Goal: Transaction & Acquisition: Download file/media

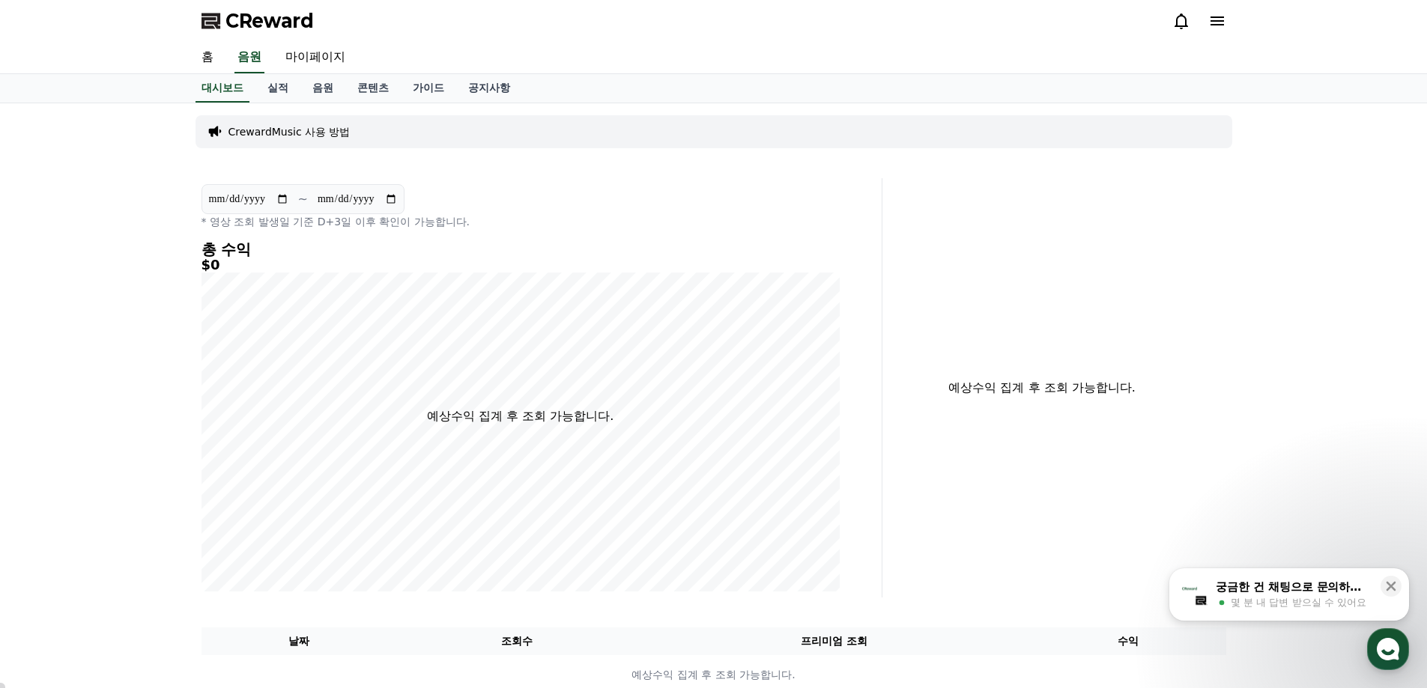
click at [1295, 595] on div "궁금한 건 채팅으로 문의하세요 몇 분 내 답변 받으실 수 있어요" at bounding box center [1293, 594] width 159 height 31
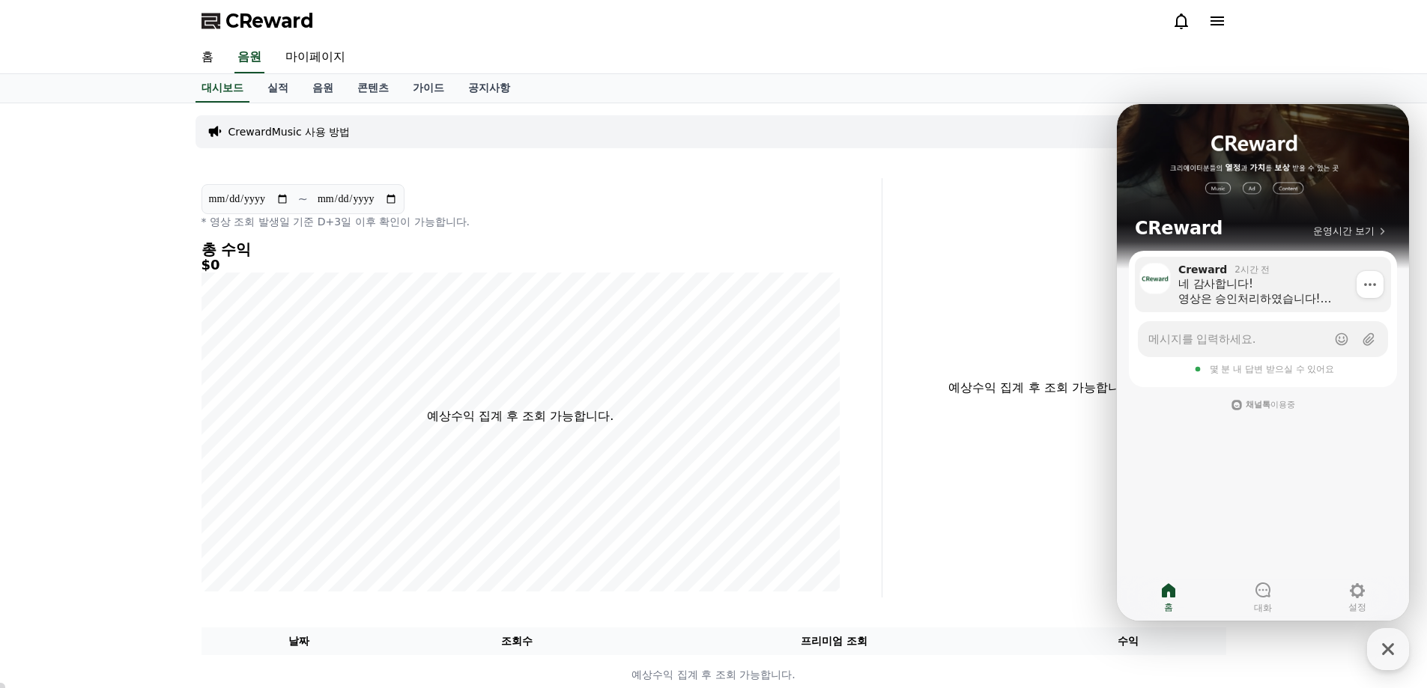
click at [1233, 296] on div "네 감사합니다! 영상은 승인처리하였습니다! url 신청은 공개이후 신청해주시면 됩니다! 해시태그는 띄워쓰기가 안되기에 제목태그는 #조상[DEM…" at bounding box center [1279, 291] width 202 height 30
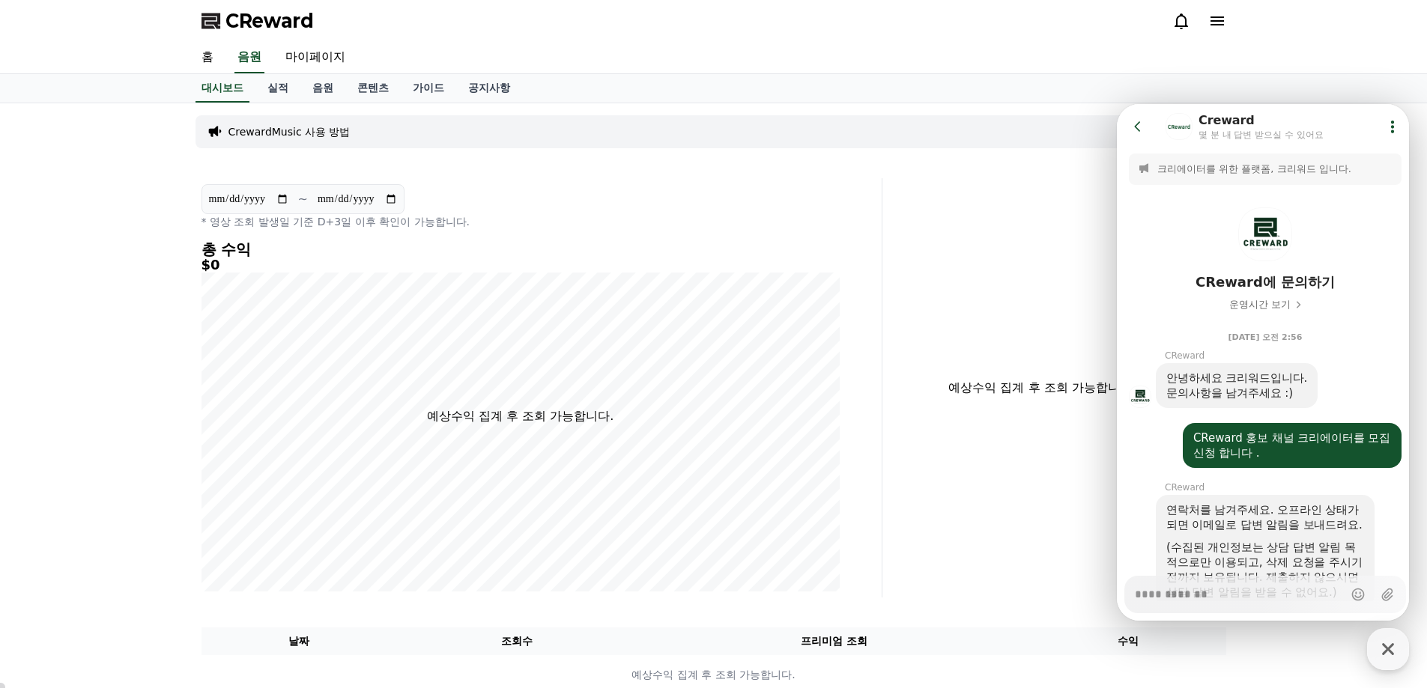
scroll to position [1807, 0]
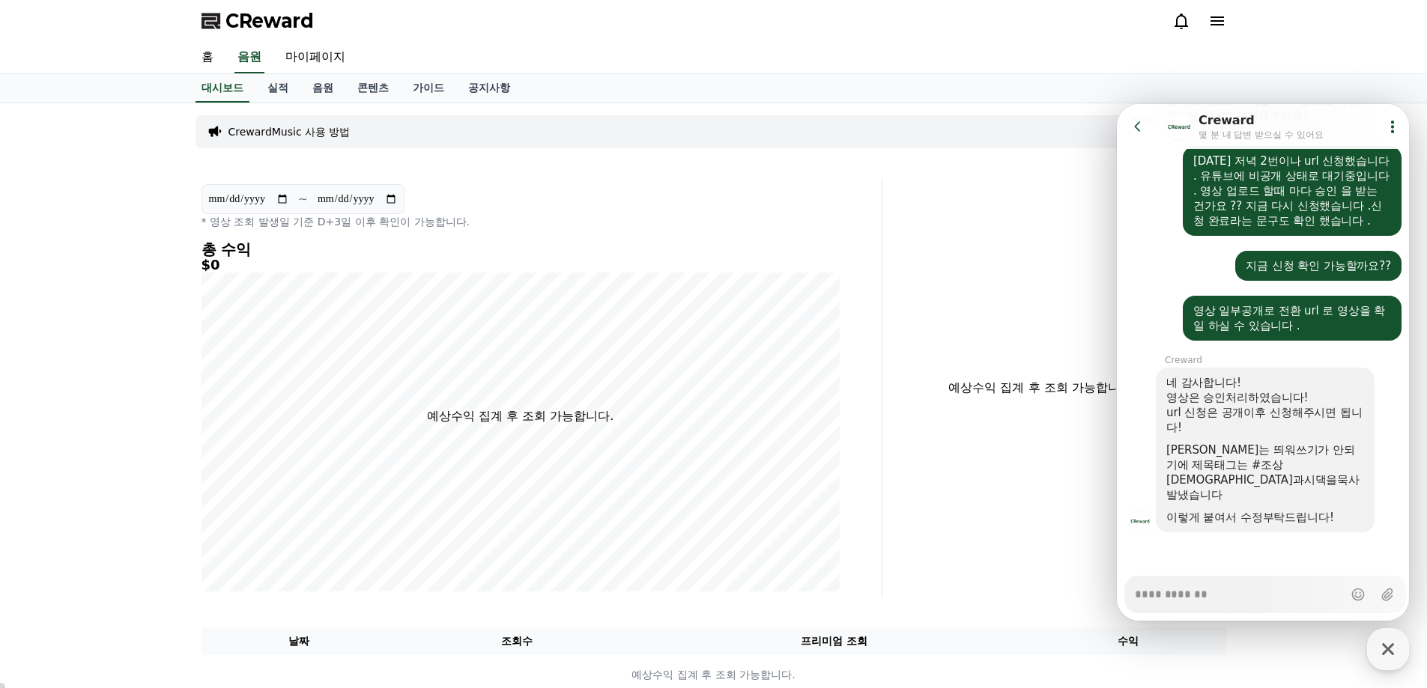
type textarea "*"
click at [371, 86] on link "콘텐츠" at bounding box center [372, 88] width 55 height 28
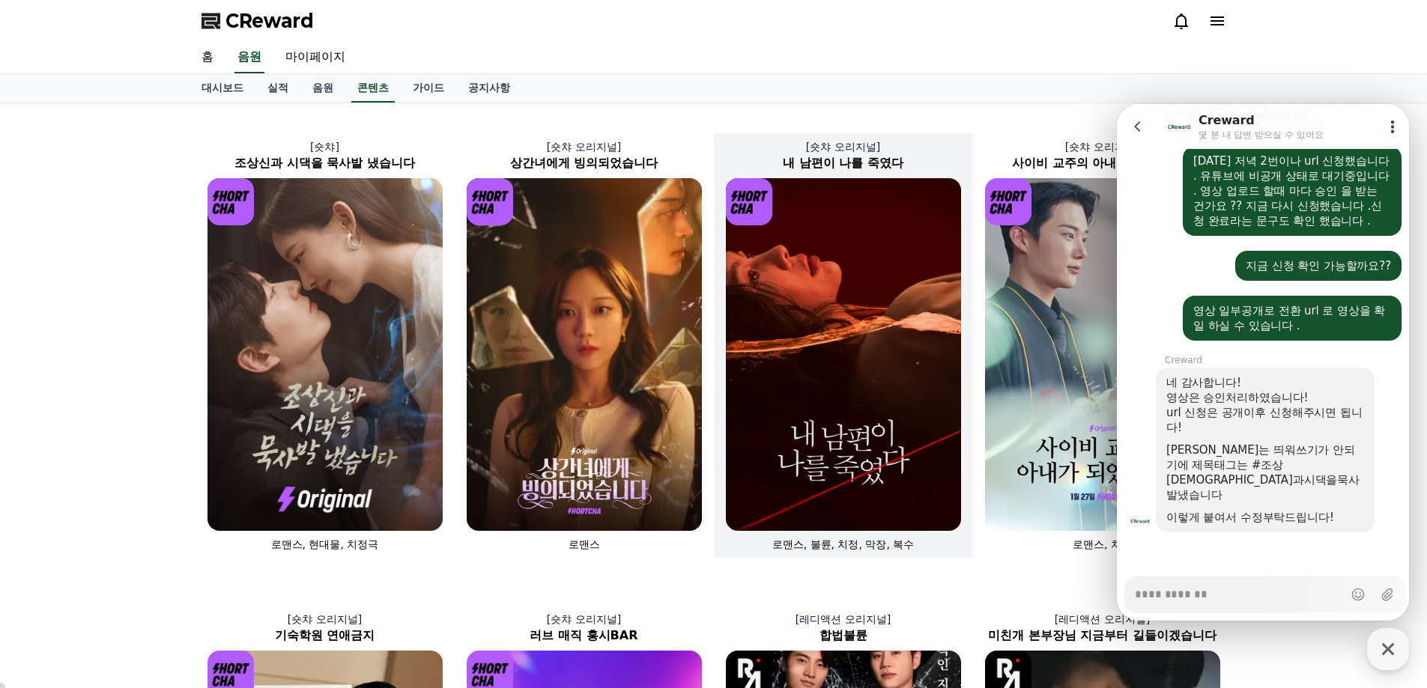
scroll to position [225, 0]
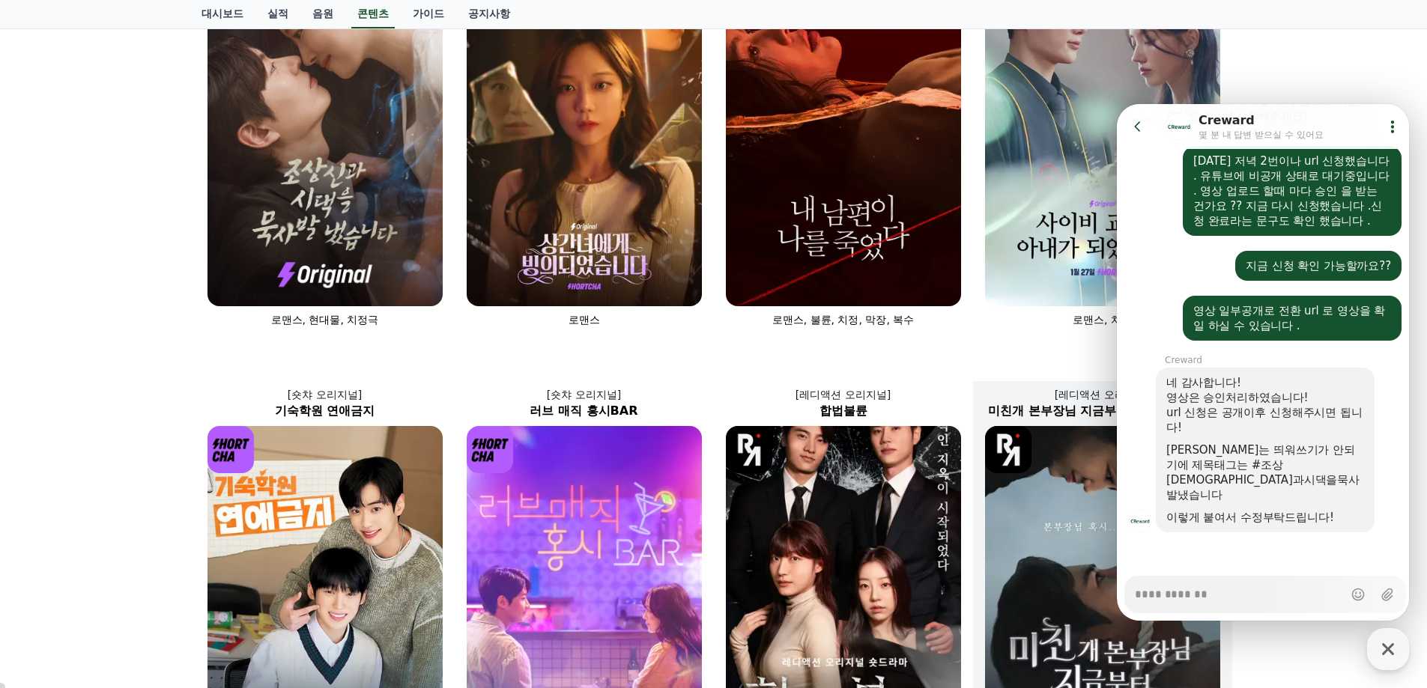
click at [1037, 499] on img at bounding box center [1102, 602] width 235 height 353
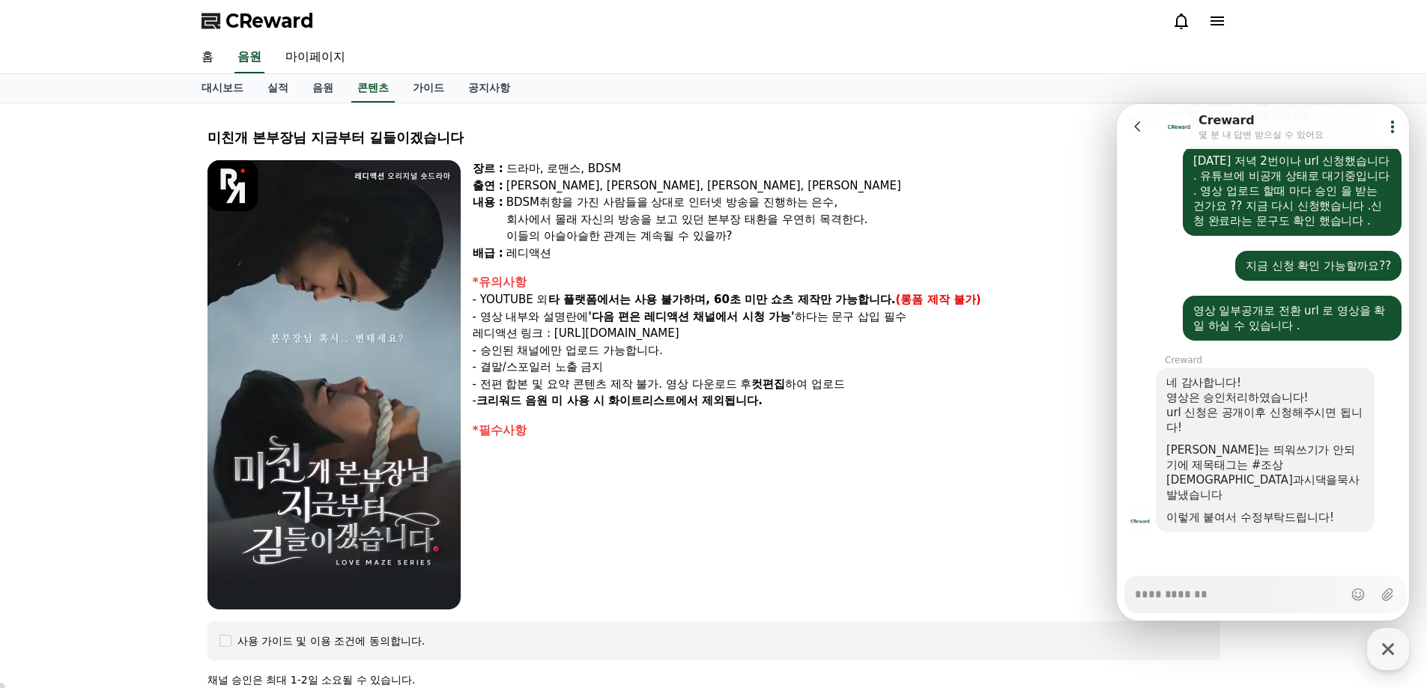
scroll to position [449, 0]
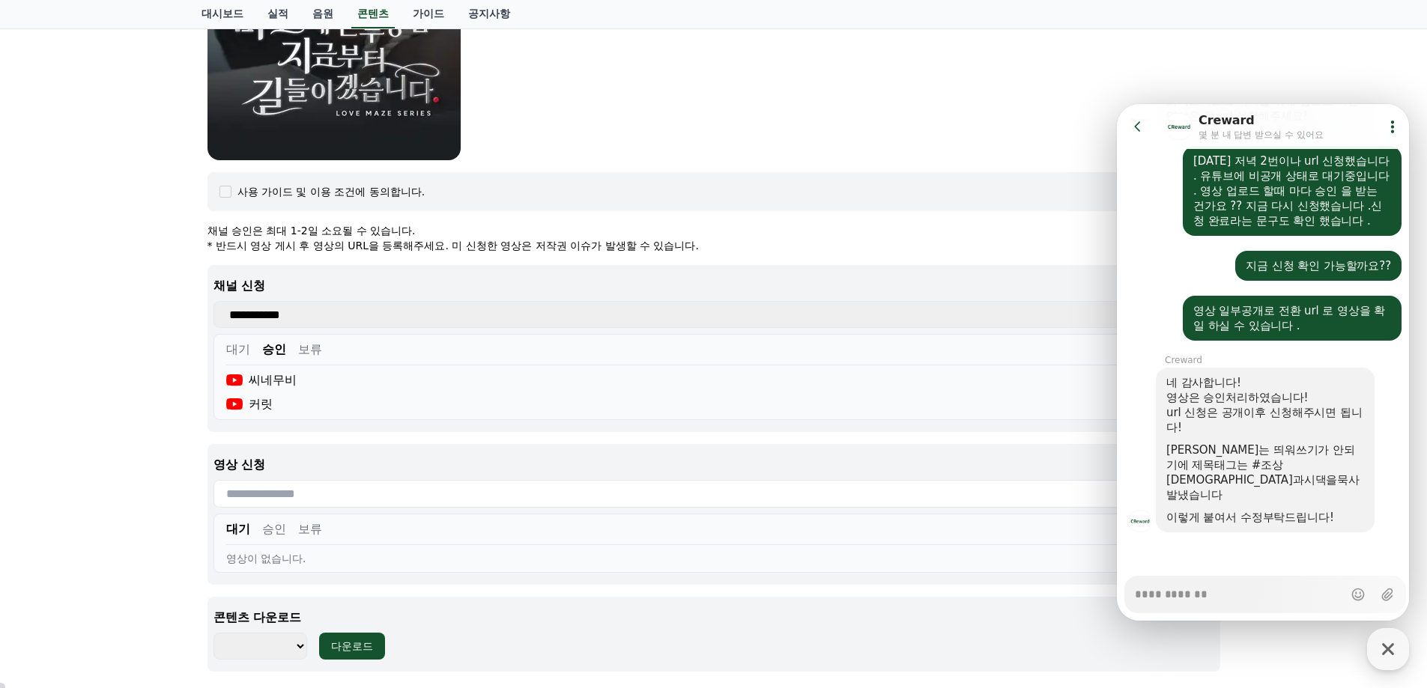
click at [290, 643] on select "******** ******** ******** ******** ******** ******** ******** ******** *******…" at bounding box center [260, 646] width 94 height 27
select select "**********"
click at [213, 633] on select "******** ******** ******** ******** ******** ******** ******** ******** *******…" at bounding box center [260, 646] width 94 height 27
click at [351, 644] on div "다운로드" at bounding box center [352, 646] width 42 height 15
type textarea "*"
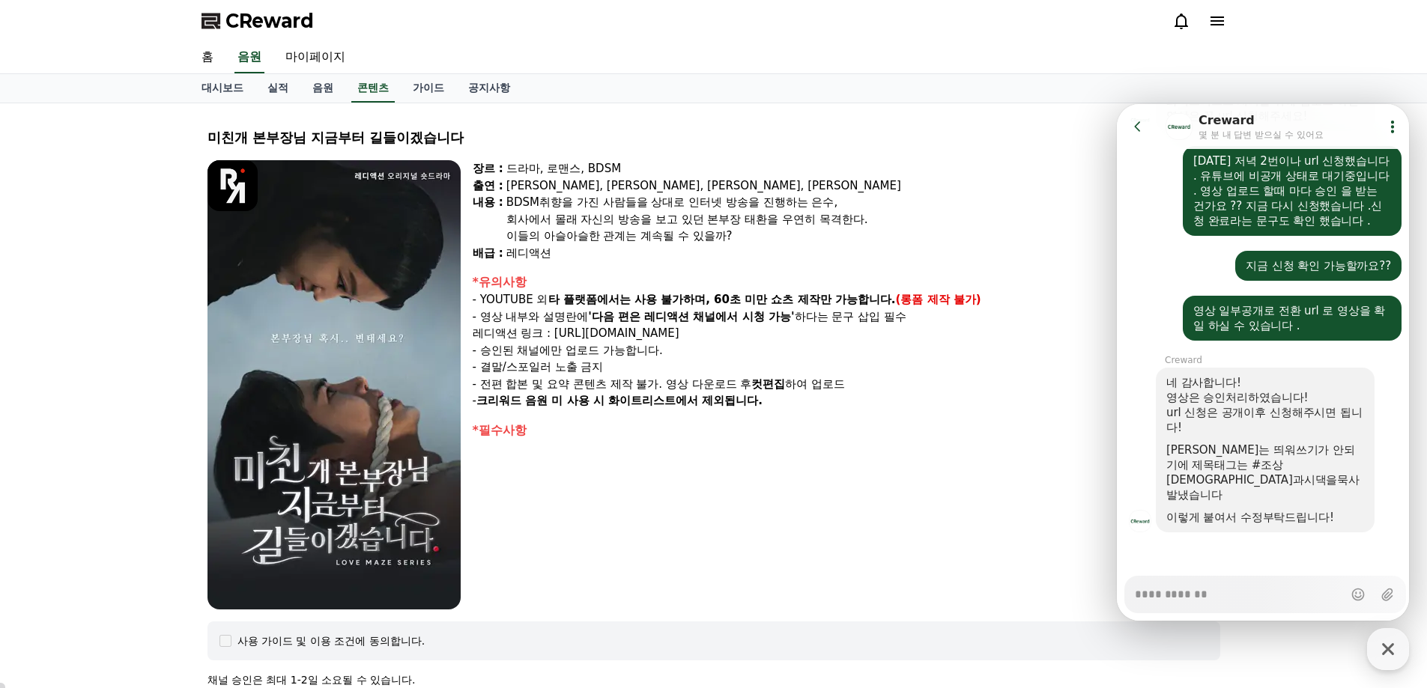
scroll to position [150, 0]
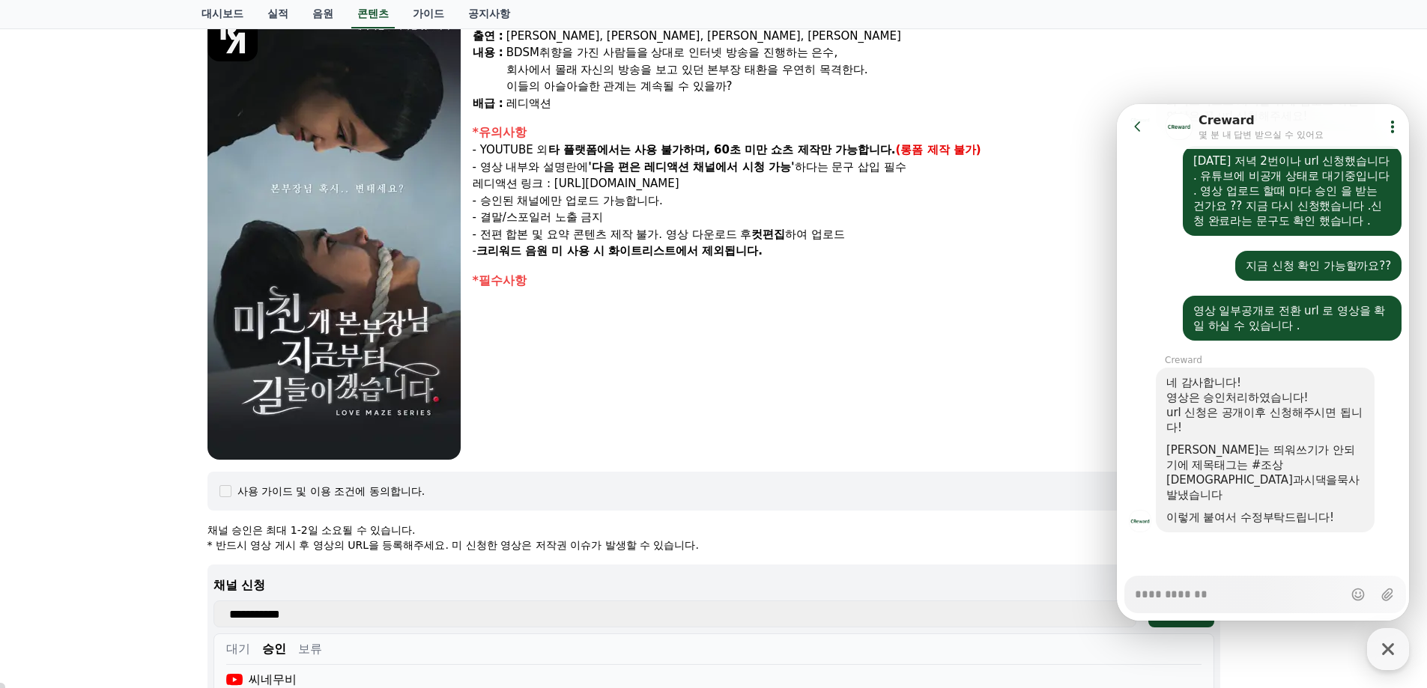
click at [867, 340] on div "장르 : 드라마, 로맨스, BDSM 출연 : [PERSON_NAME], [PERSON_NAME], [PERSON_NAME], [PERSON_N…" at bounding box center [847, 234] width 748 height 449
click at [1136, 128] on icon at bounding box center [1137, 126] width 15 height 15
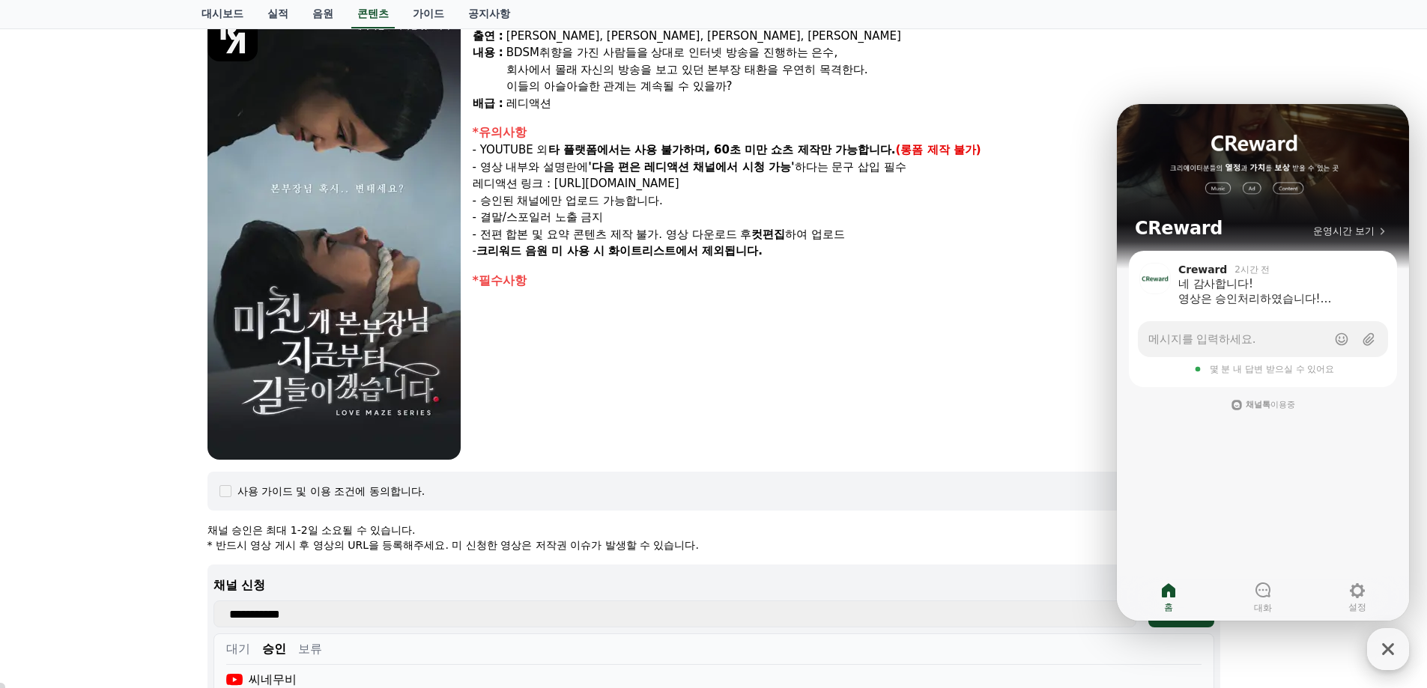
drag, startPoint x: 1387, startPoint y: 646, endPoint x: 1377, endPoint y: 640, distance: 12.5
click at [1388, 646] on icon "button" at bounding box center [1387, 649] width 27 height 27
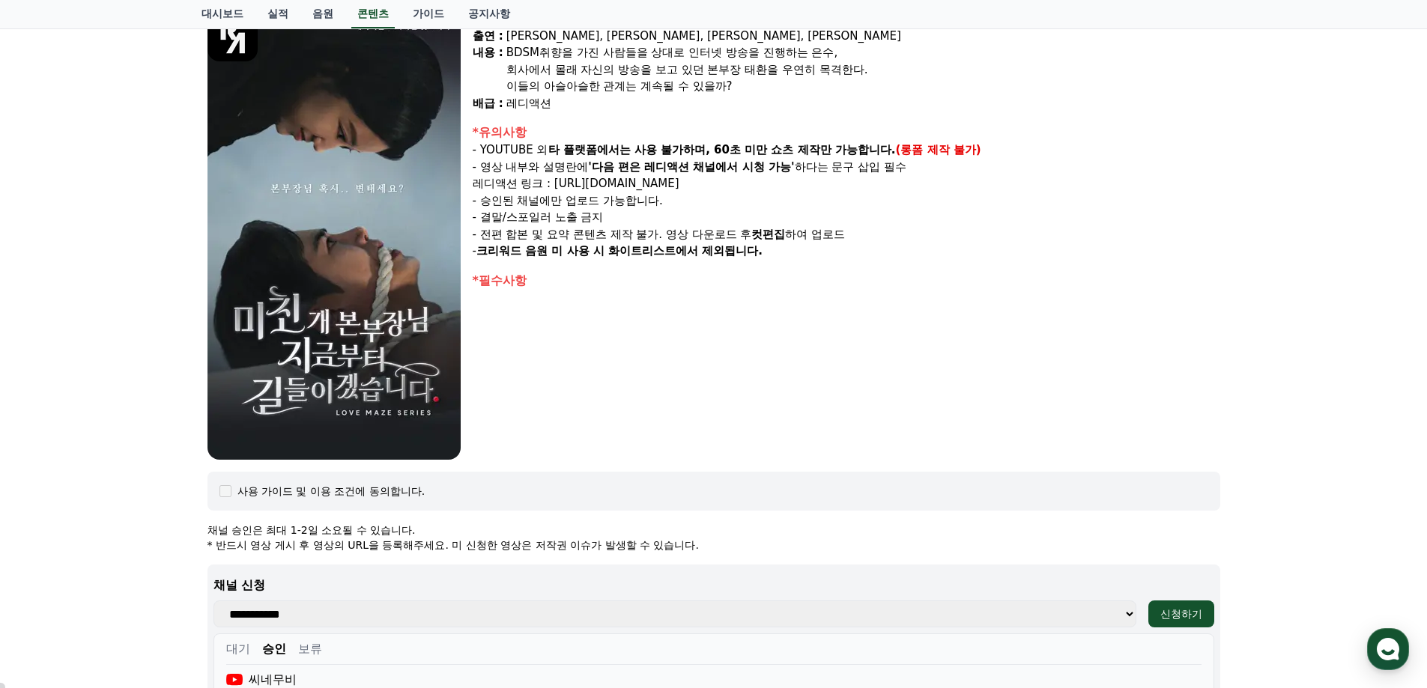
click at [1034, 300] on div "장르 : 드라마, 로맨스, BDSM 출연 : [PERSON_NAME], [PERSON_NAME], [PERSON_NAME], [PERSON_N…" at bounding box center [847, 234] width 748 height 449
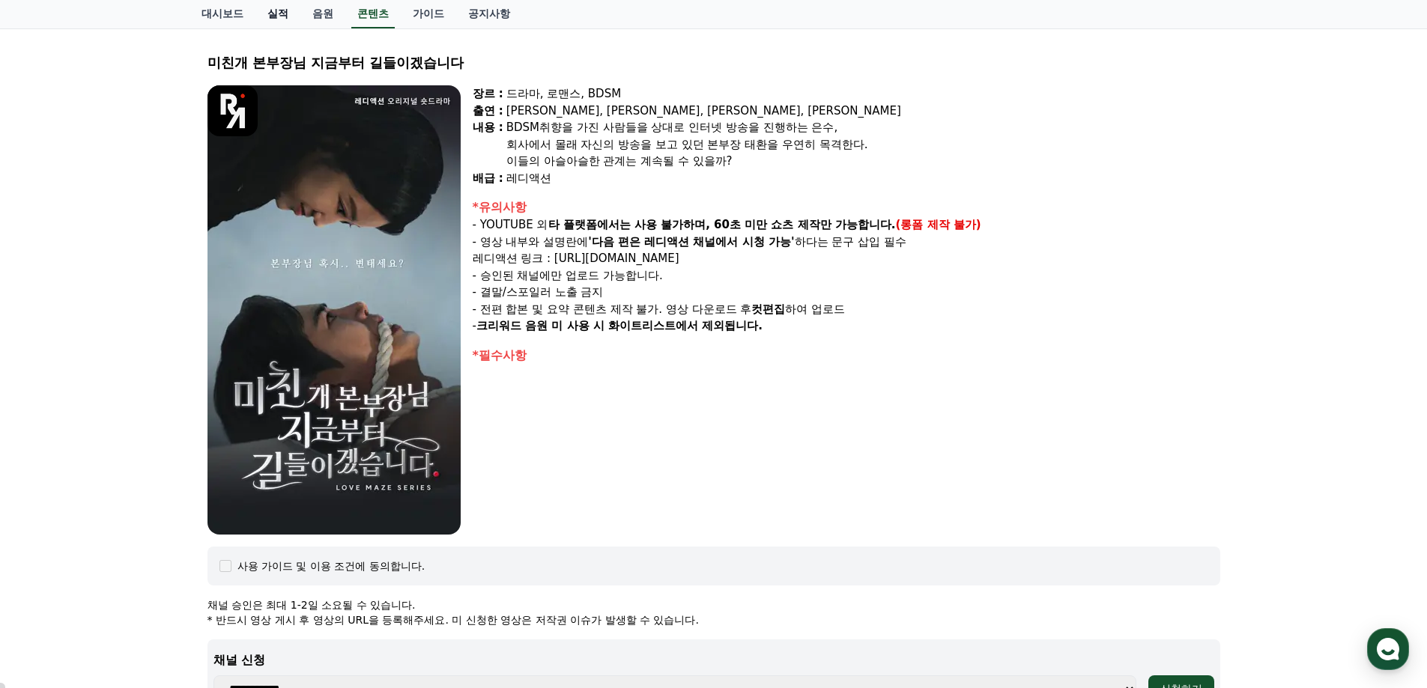
click at [282, 10] on link "실적" at bounding box center [277, 14] width 45 height 28
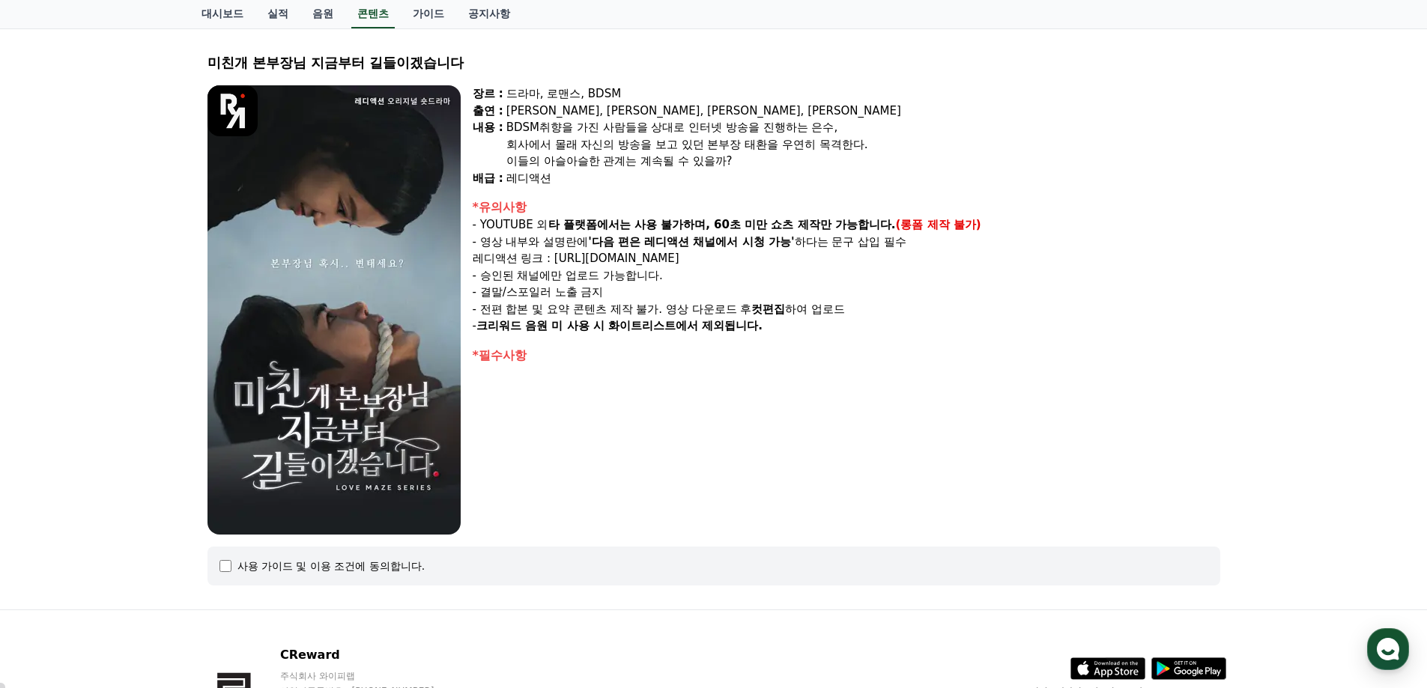
select select
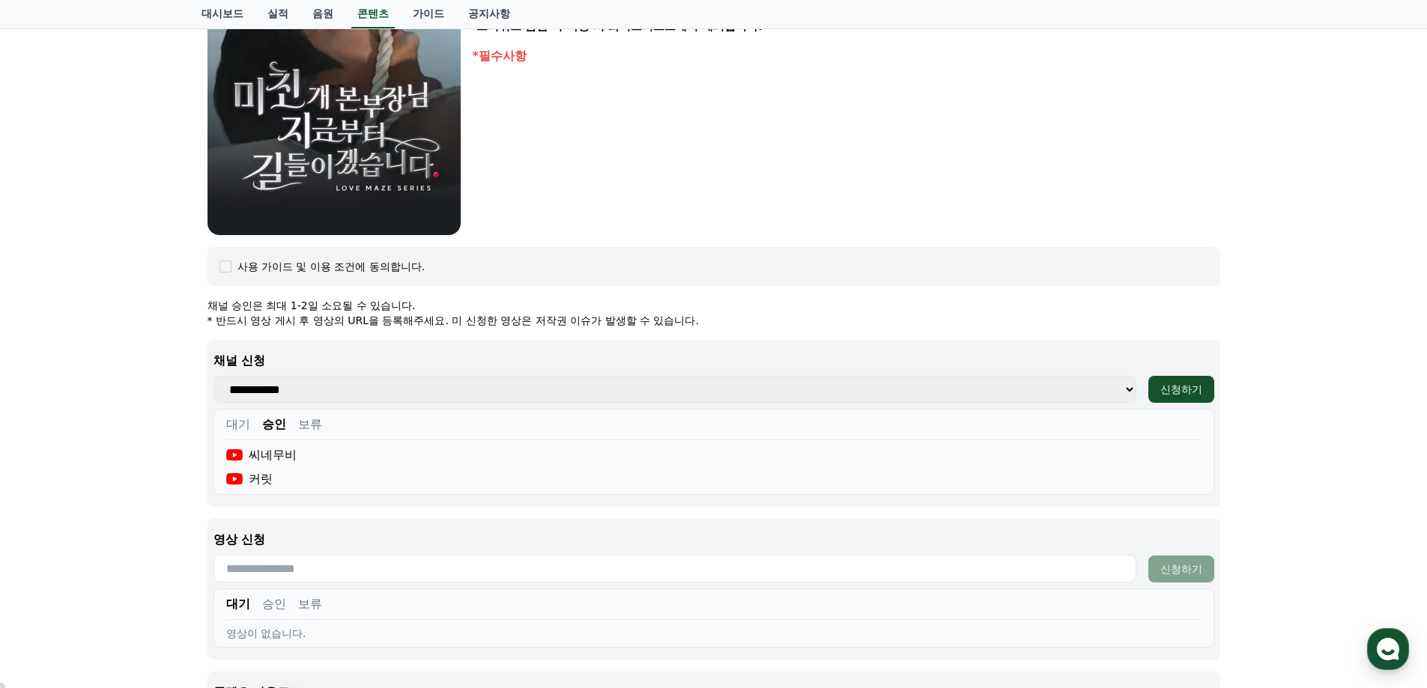
scroll to position [449, 0]
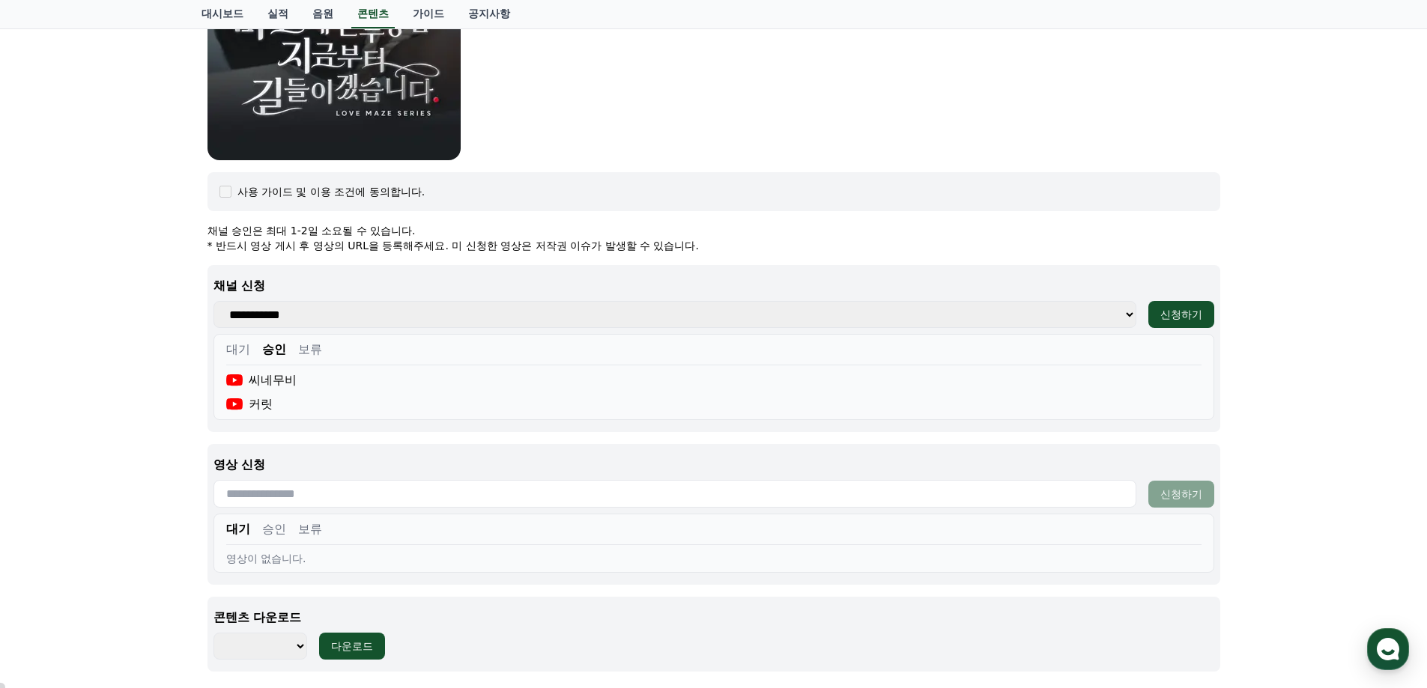
click at [131, 270] on div "미친개 본부장님 지금부터 길들이겠습니다 장르 : 드라마, 로맨스, BDSM 출연 : [PERSON_NAME], [PERSON_NAME], [P…" at bounding box center [713, 175] width 1427 height 1042
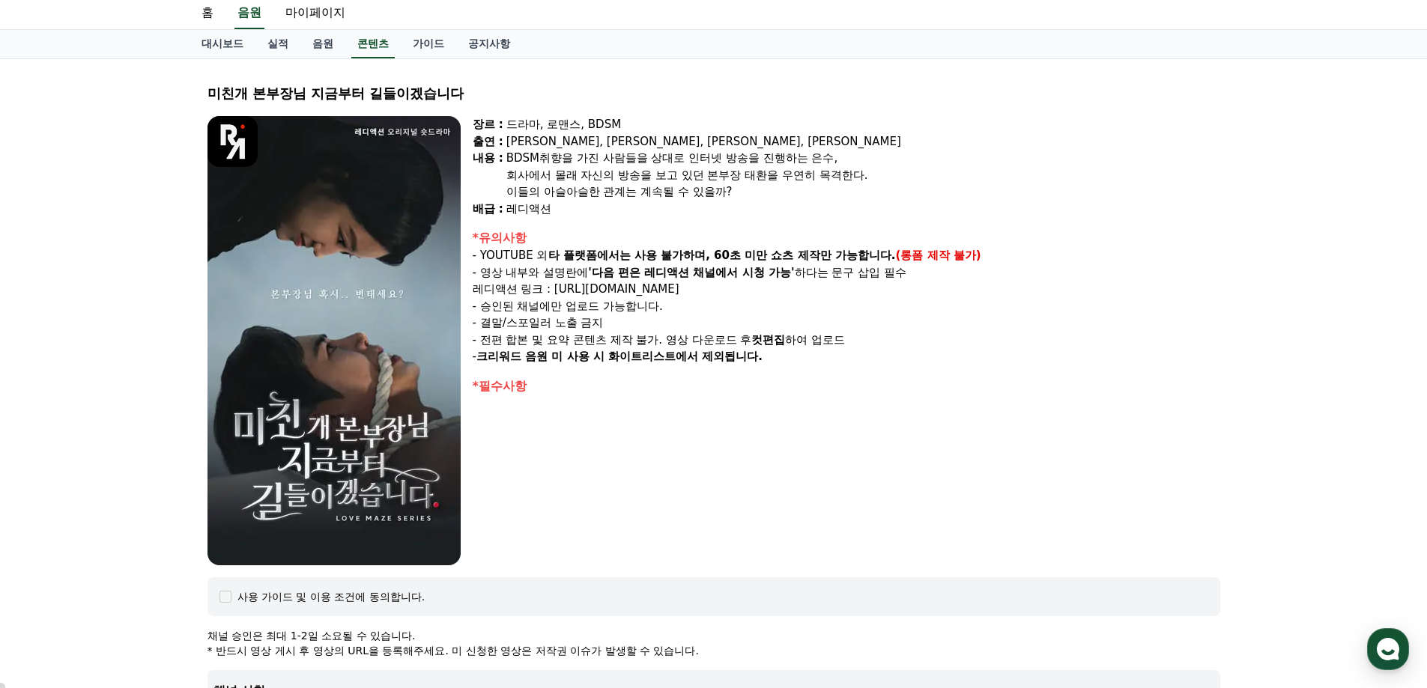
scroll to position [0, 0]
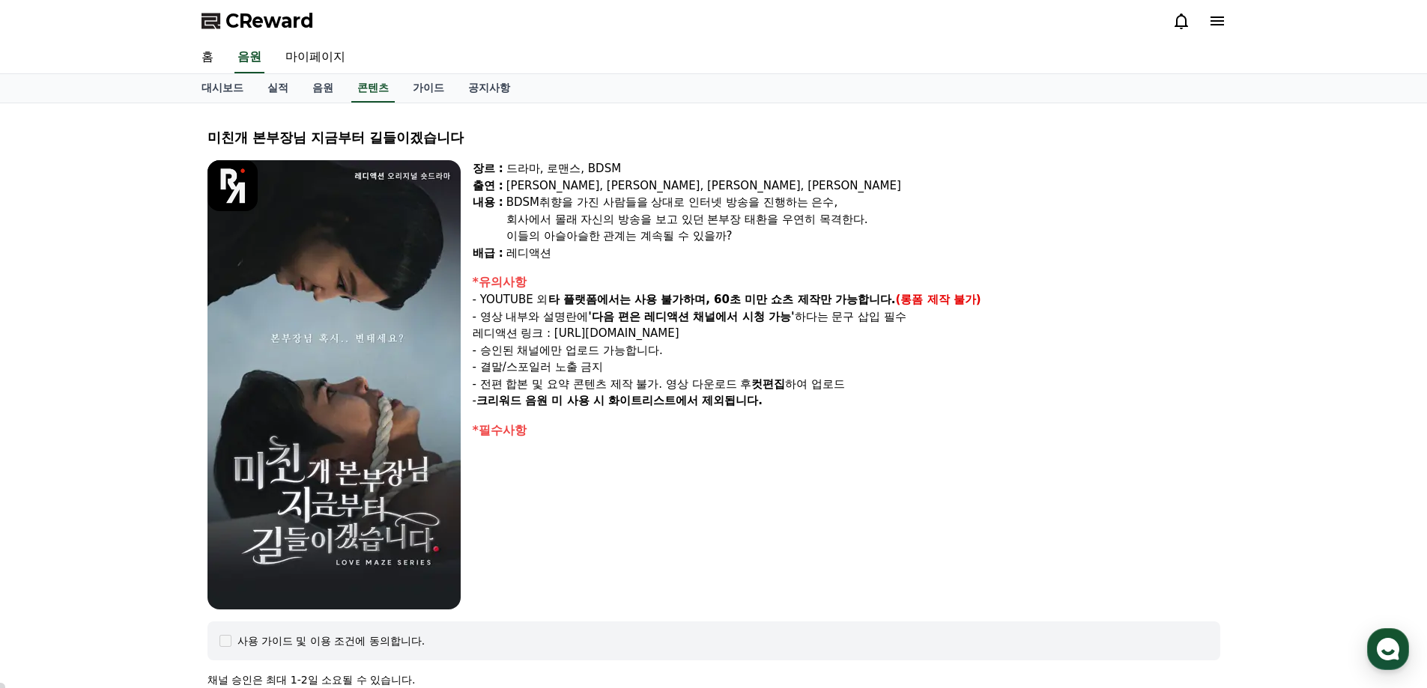
click at [151, 172] on div "미친개 본부장님 지금부터 길들이겠습니다 장르 : 드라마, 로맨스, BDSM 출연 : [PERSON_NAME], [PERSON_NAME], [P…" at bounding box center [713, 624] width 1427 height 1042
click at [1150, 238] on div "이들의 아슬아슬한 관계는 계속될 수 있을까?" at bounding box center [863, 236] width 714 height 17
click at [401, 38] on div "CReward" at bounding box center [714, 21] width 1049 height 42
click at [209, 56] on link "홈" at bounding box center [208, 57] width 36 height 31
